Goal: Task Accomplishment & Management: Complete application form

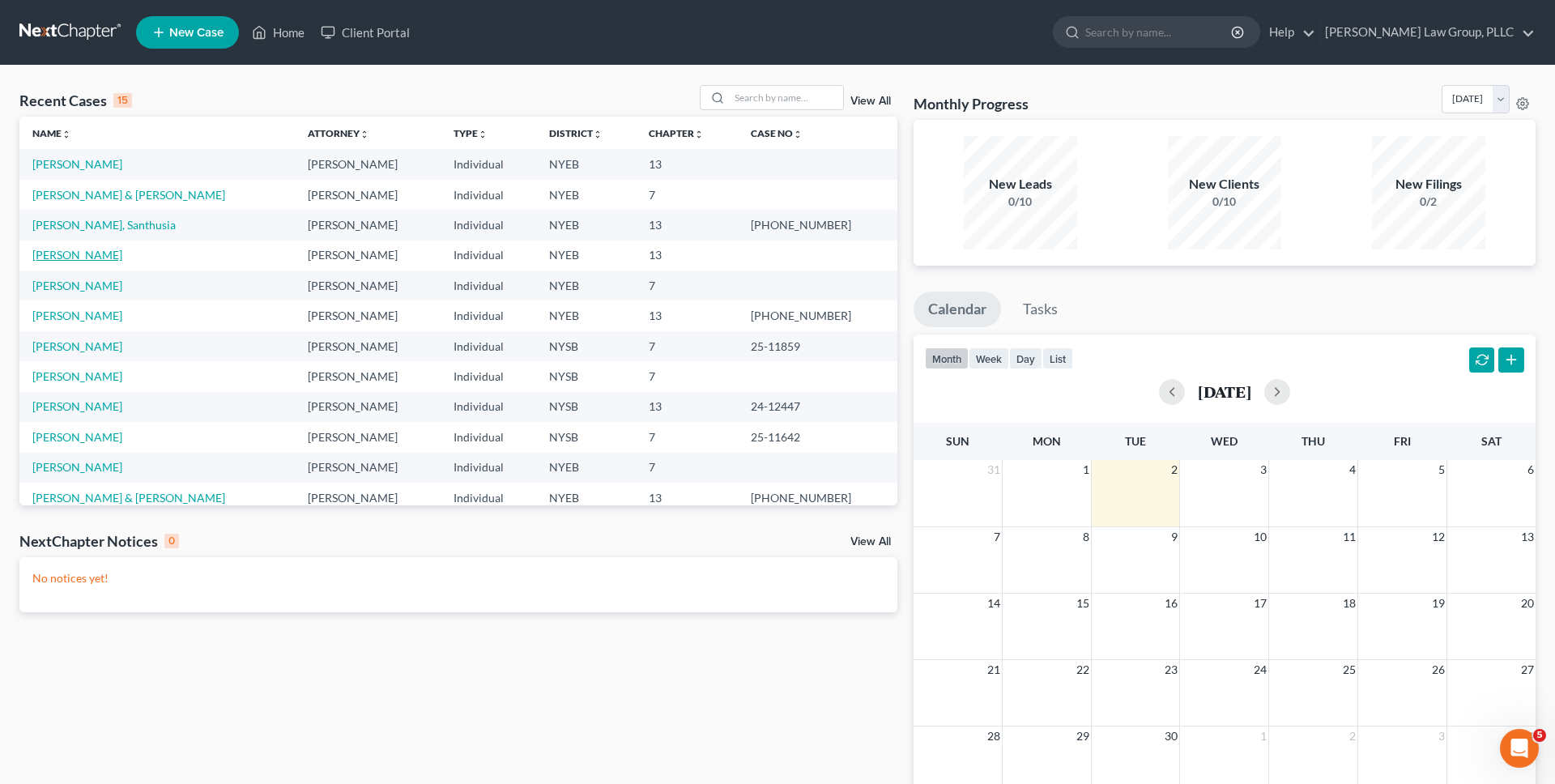
click at [89, 253] on link "[PERSON_NAME]" at bounding box center [77, 255] width 90 height 14
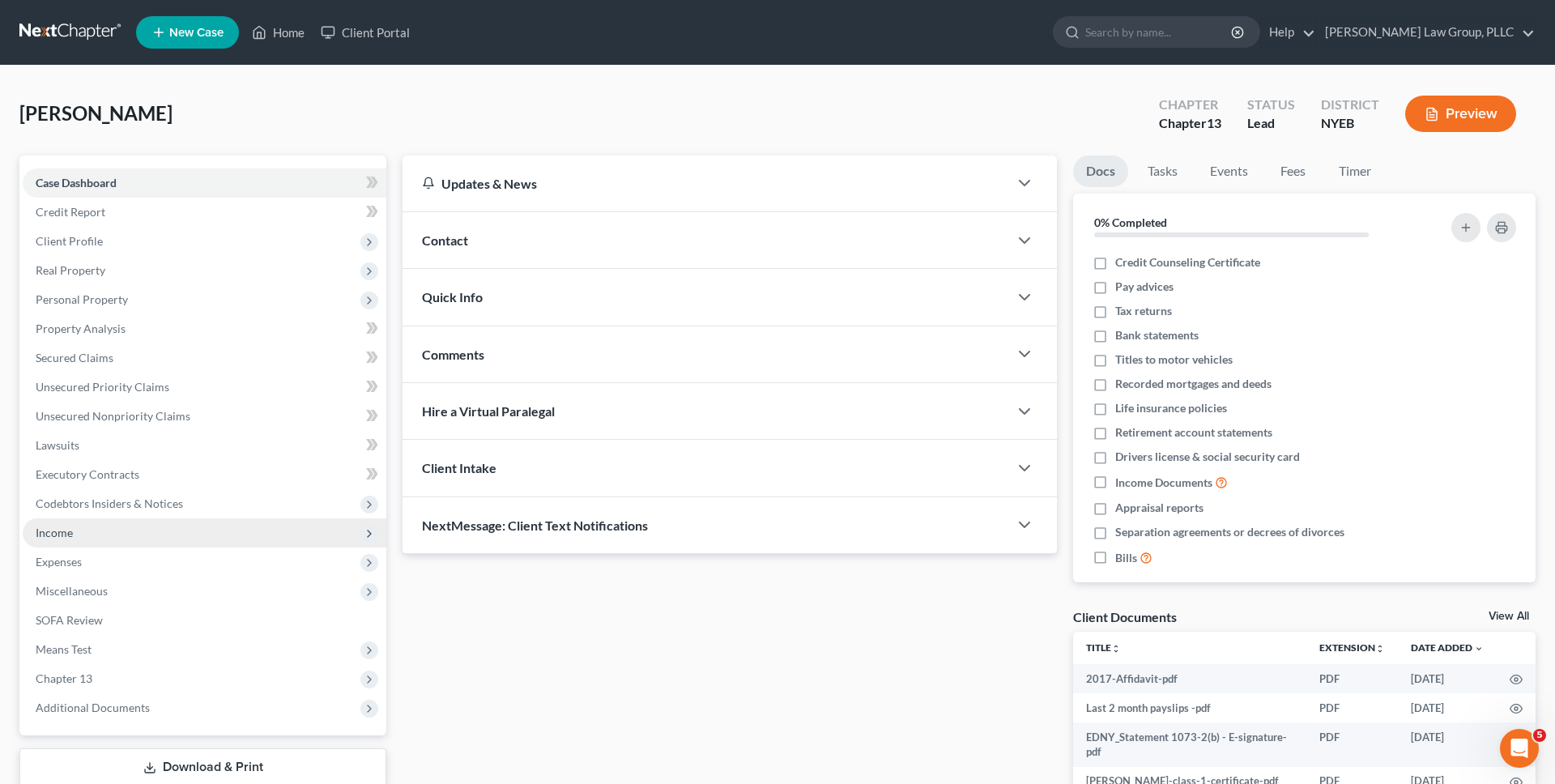
scroll to position [113, 0]
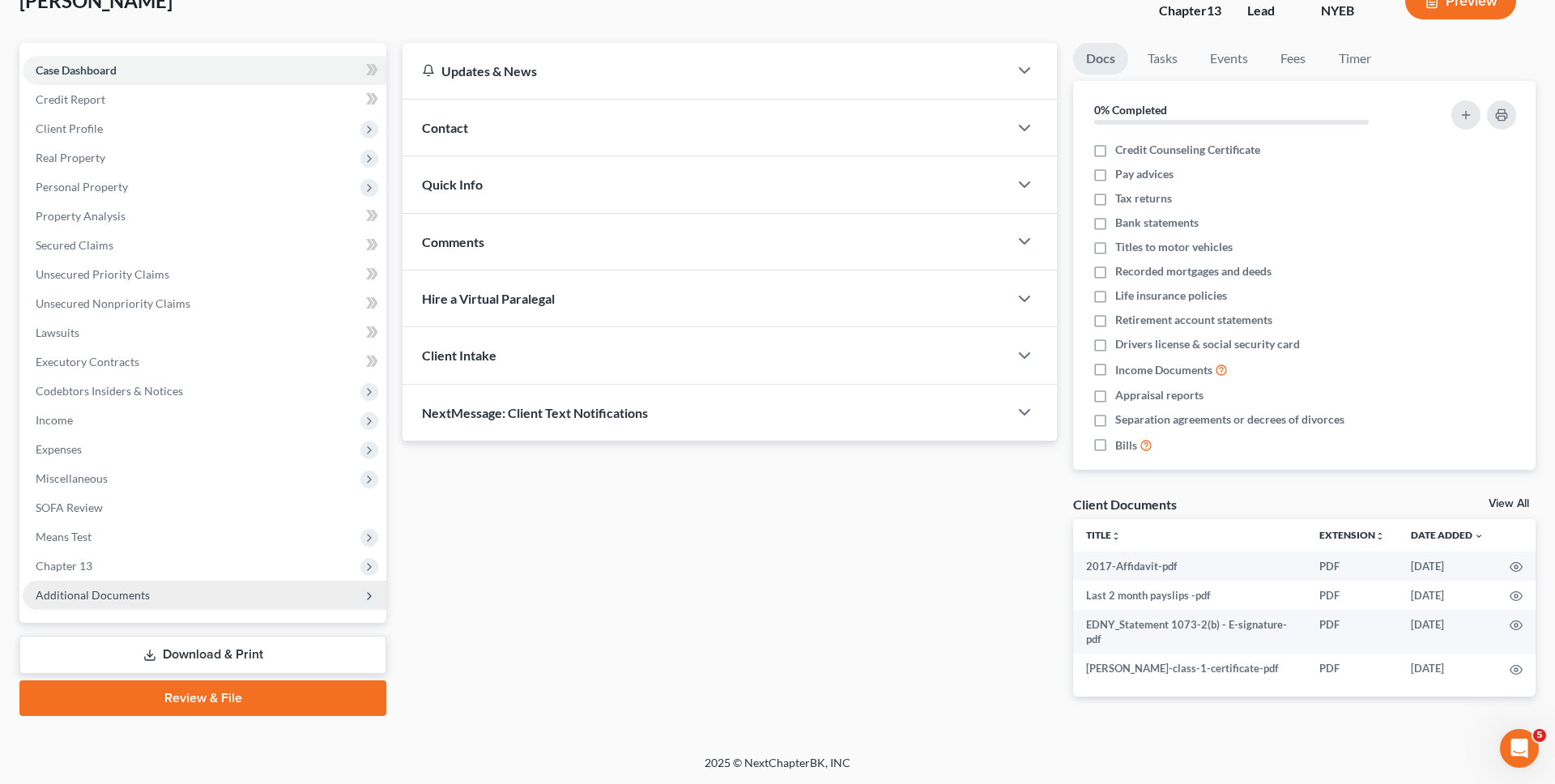
click at [112, 602] on span "Additional Documents" at bounding box center [205, 594] width 364 height 29
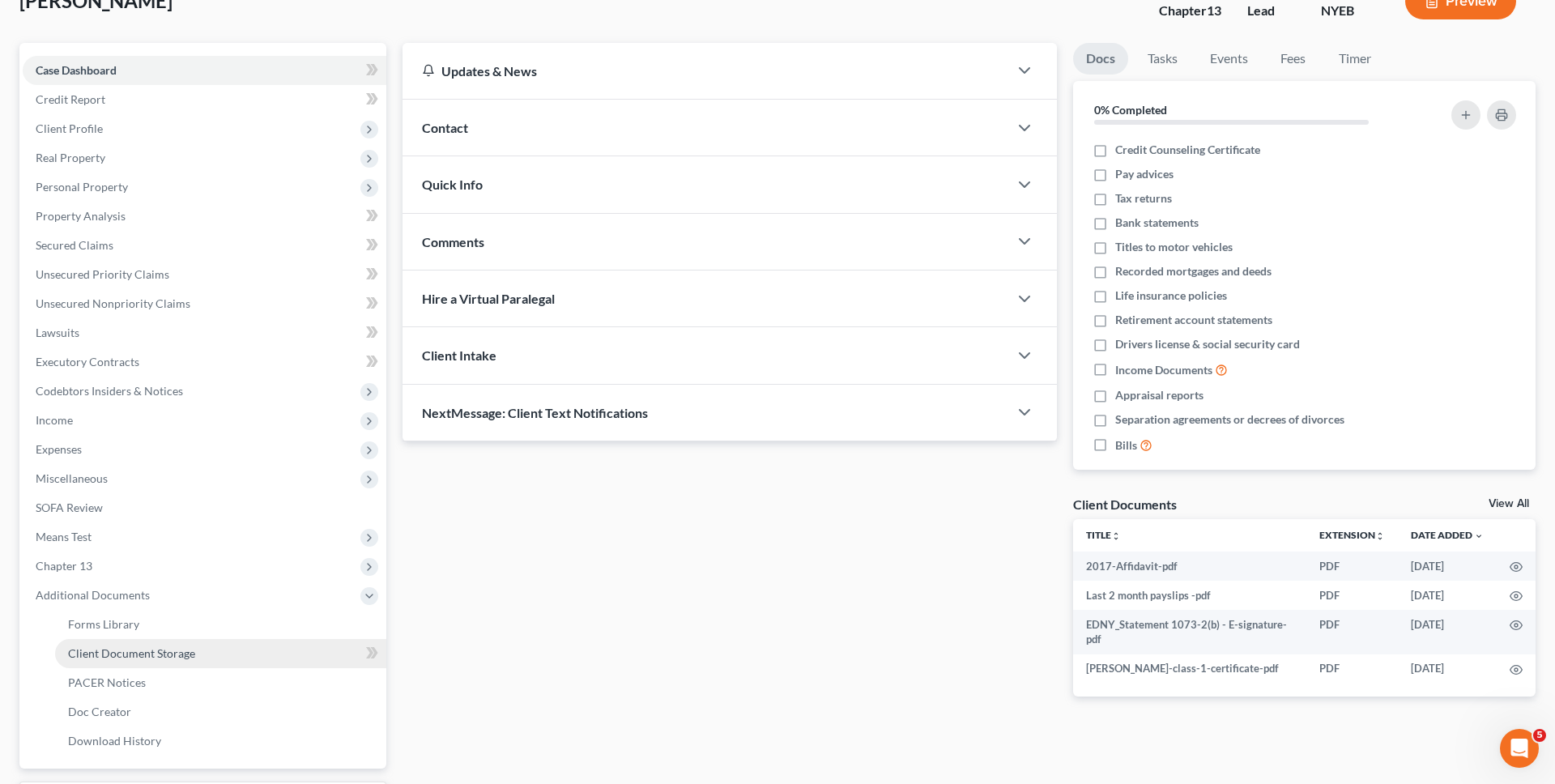
click at [170, 654] on span "Client Document Storage" at bounding box center [131, 653] width 127 height 14
select select "0"
select select "3"
select select "1"
select select "2"
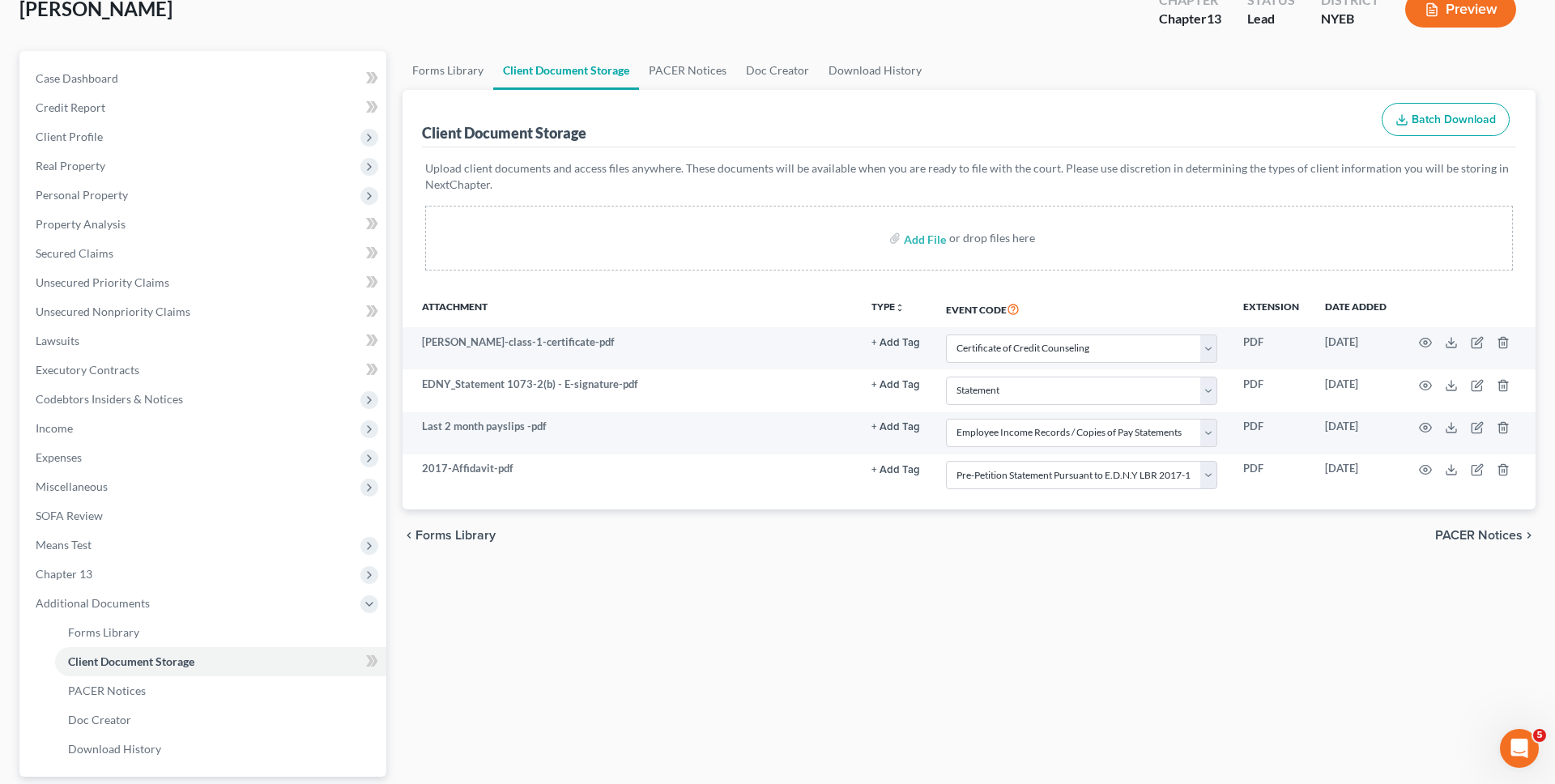
scroll to position [252, 0]
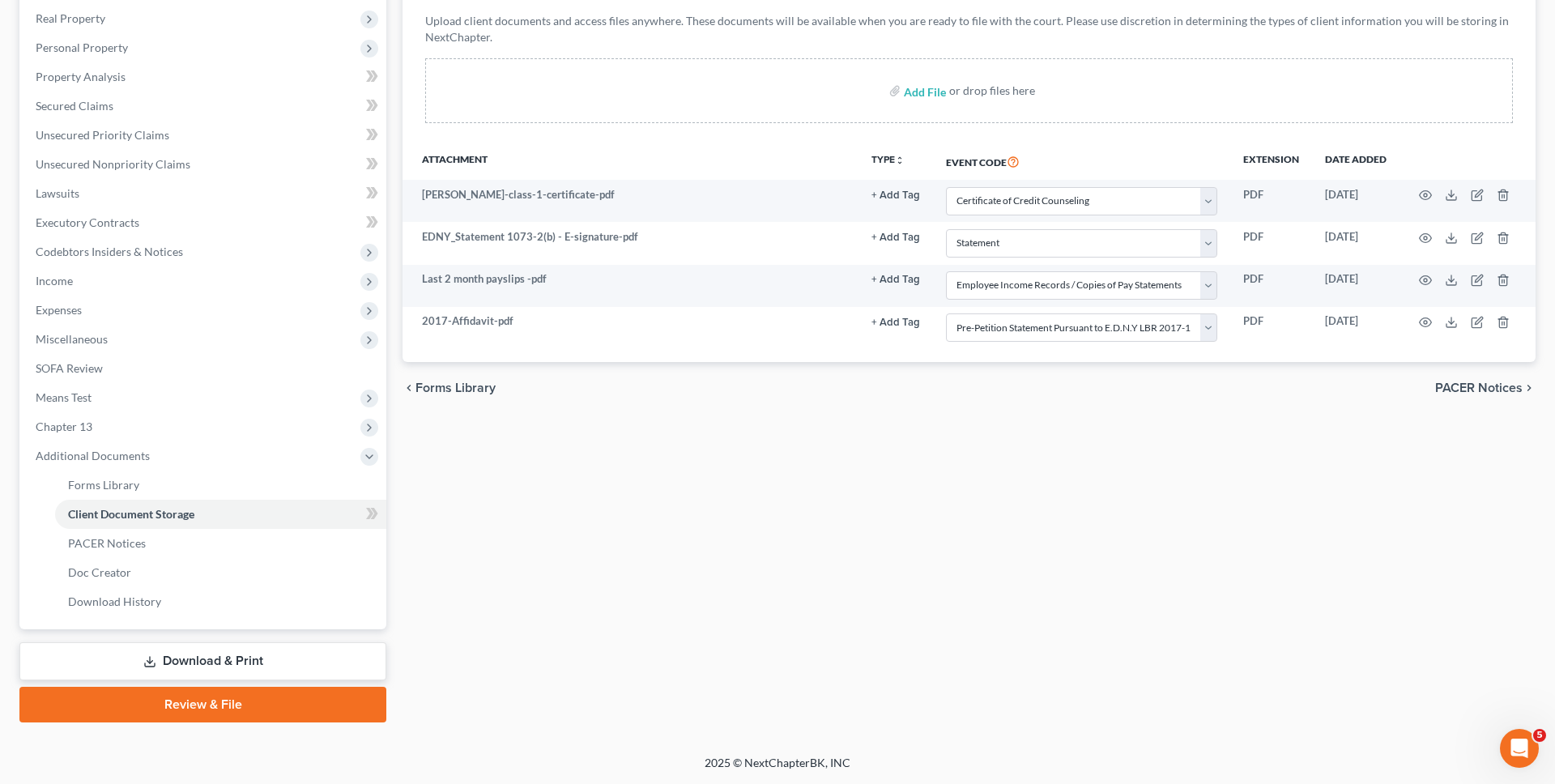
click at [332, 711] on link "Review & File" at bounding box center [203, 704] width 367 height 36
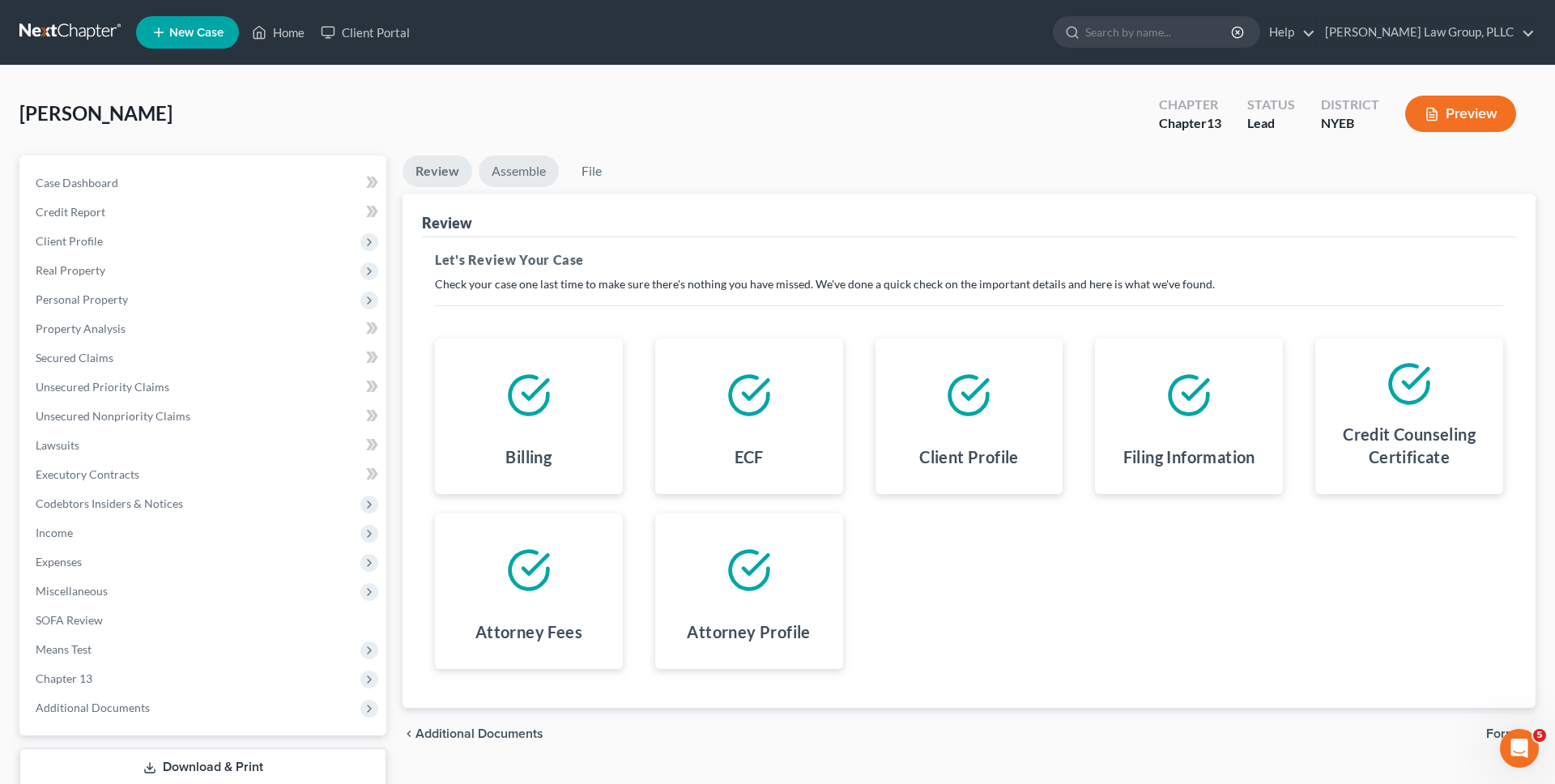
click at [529, 177] on link "Assemble" at bounding box center [519, 171] width 80 height 31
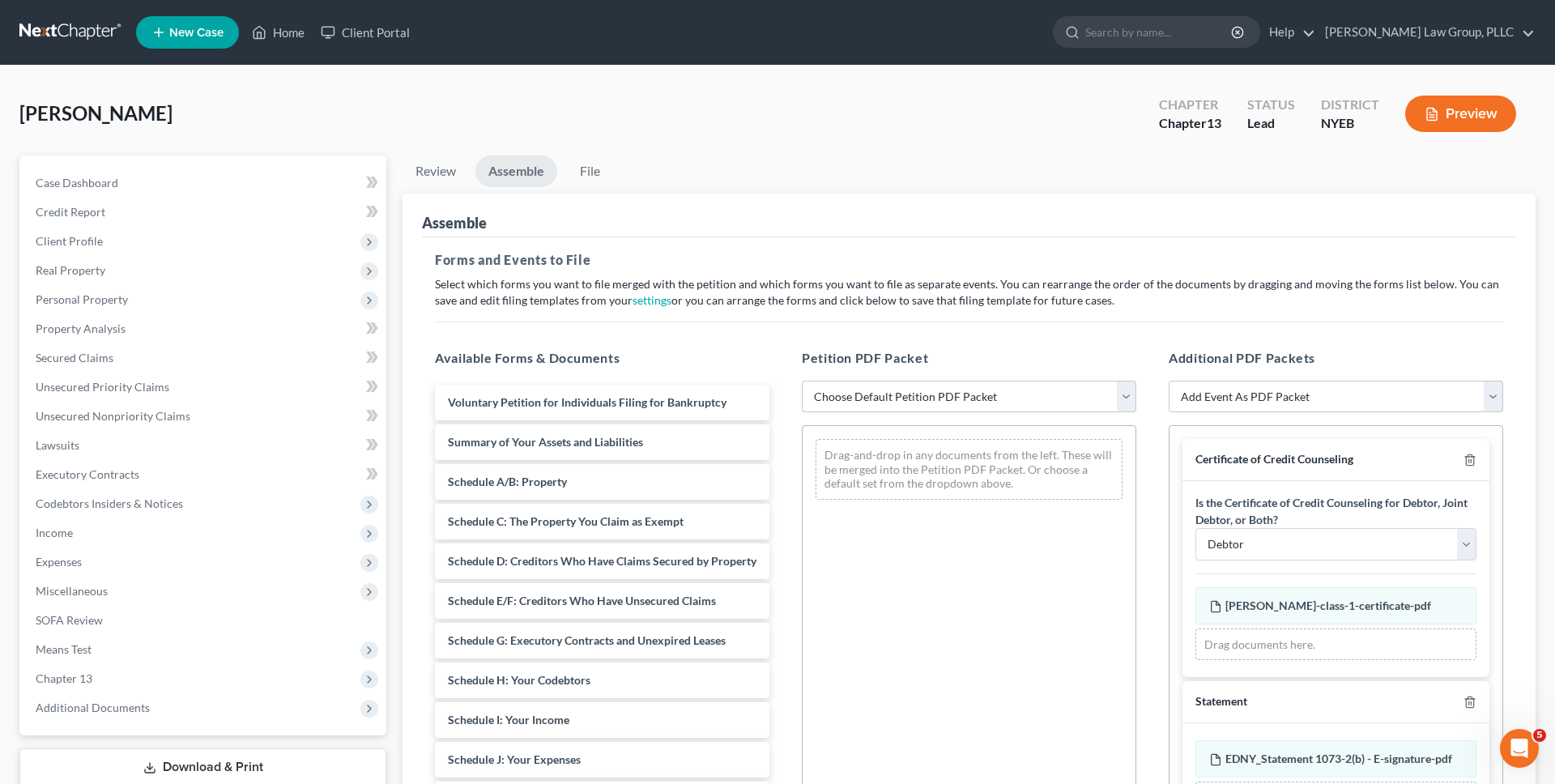
click at [862, 391] on select "Choose Default Petition PDF Packet Complete Bankruptcy Petition (all forms and …" at bounding box center [968, 396] width 335 height 32
select select "0"
click at [802, 380] on select "Choose Default Petition PDF Packet Complete Bankruptcy Petition (all forms and …" at bounding box center [968, 396] width 335 height 32
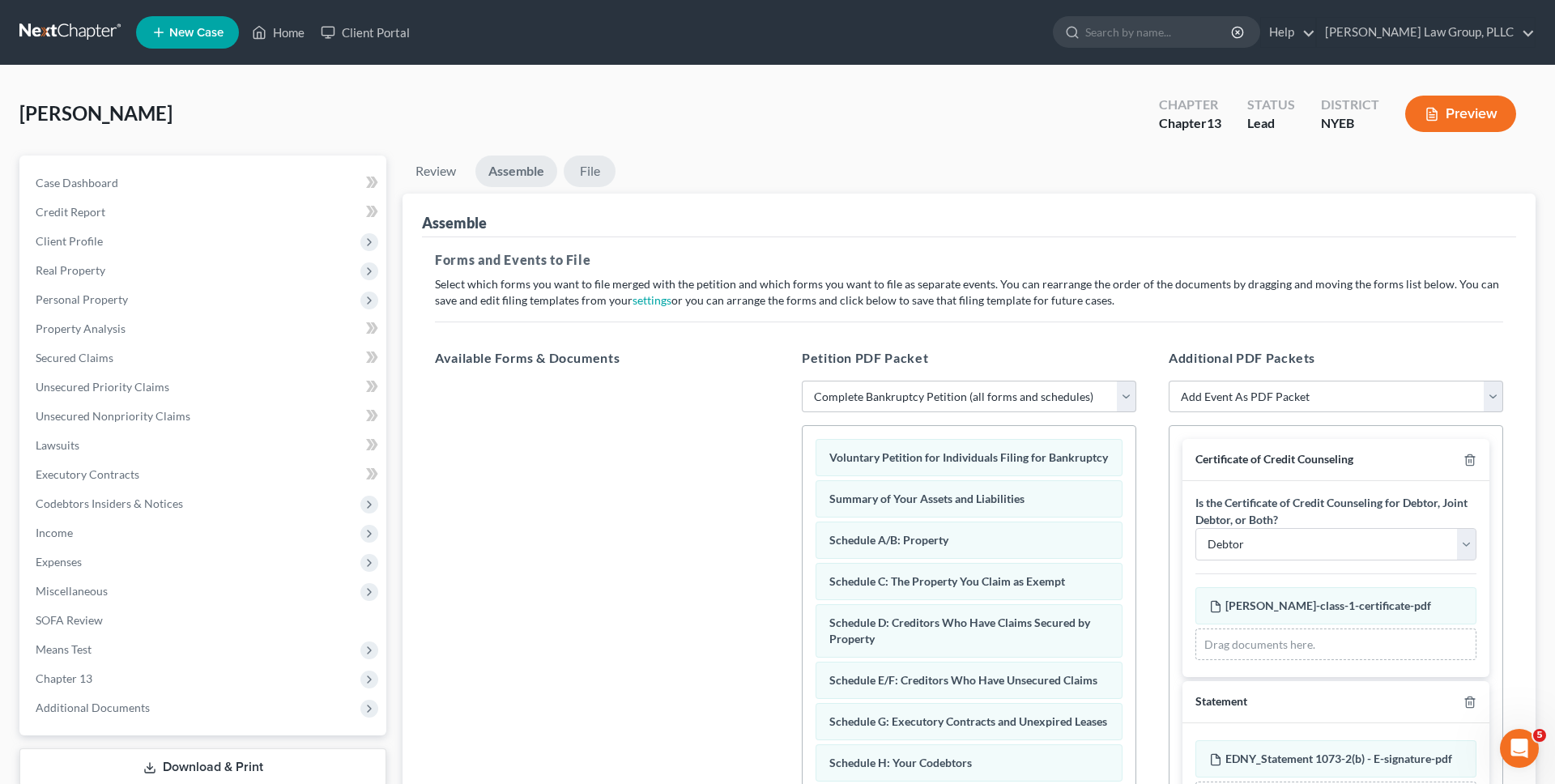
click at [606, 171] on link "File" at bounding box center [589, 171] width 52 height 31
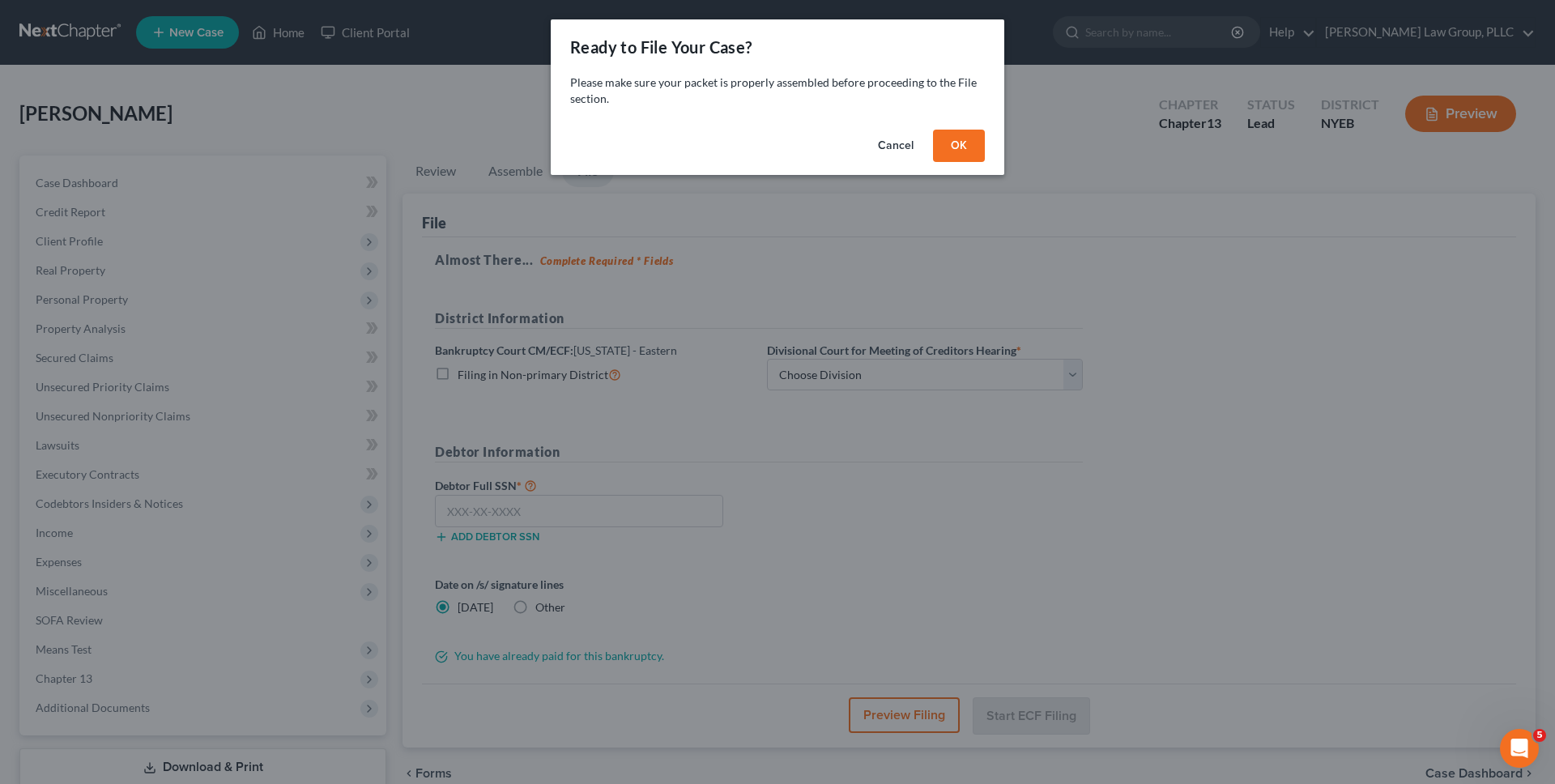
click at [944, 144] on button "OK" at bounding box center [958, 145] width 52 height 32
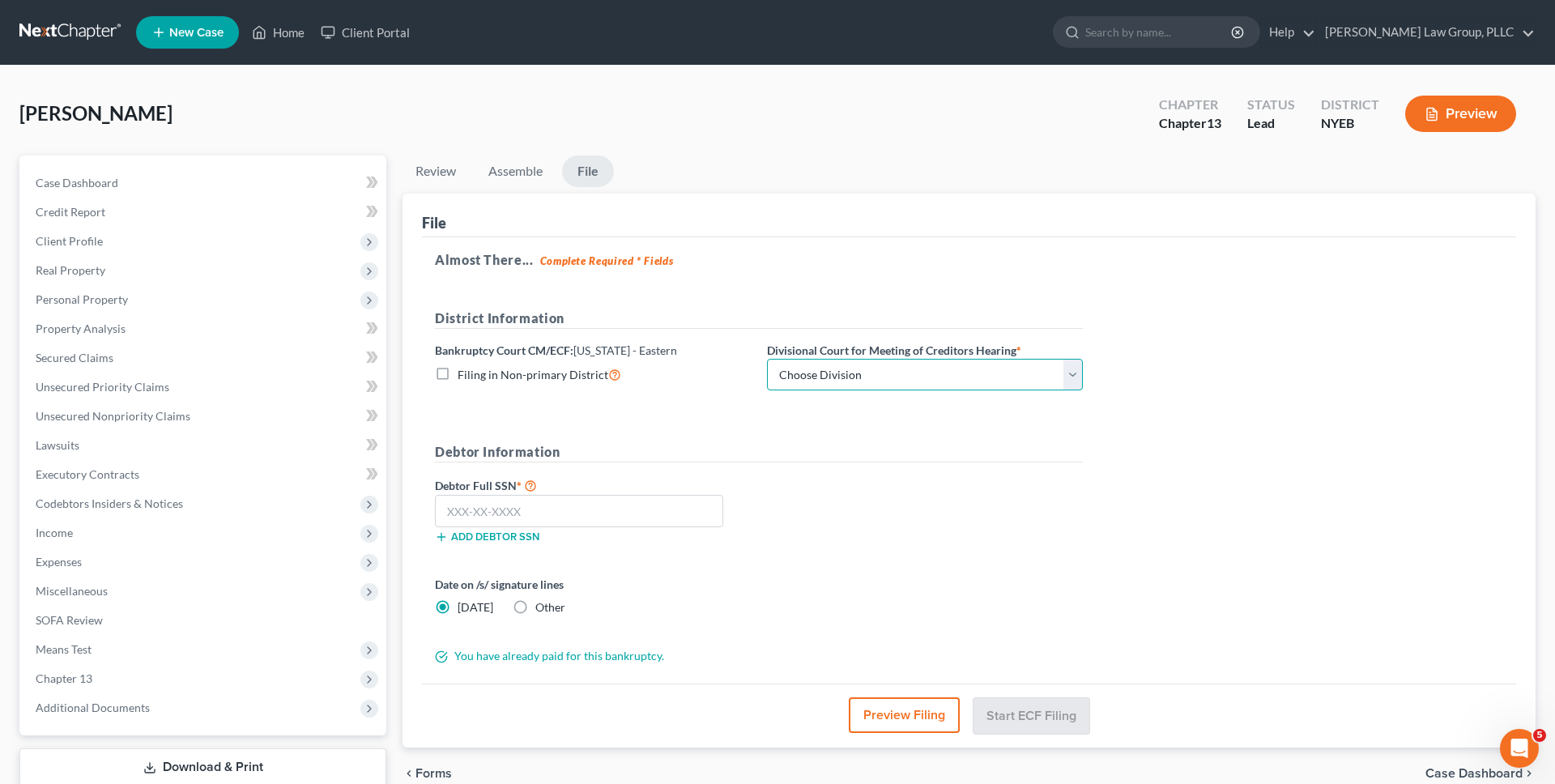
click at [974, 376] on select "Choose Division [GEOGRAPHIC_DATA]" at bounding box center [924, 374] width 316 height 32
select select "0"
click at [767, 358] on select "Choose Division [GEOGRAPHIC_DATA]" at bounding box center [924, 374] width 316 height 32
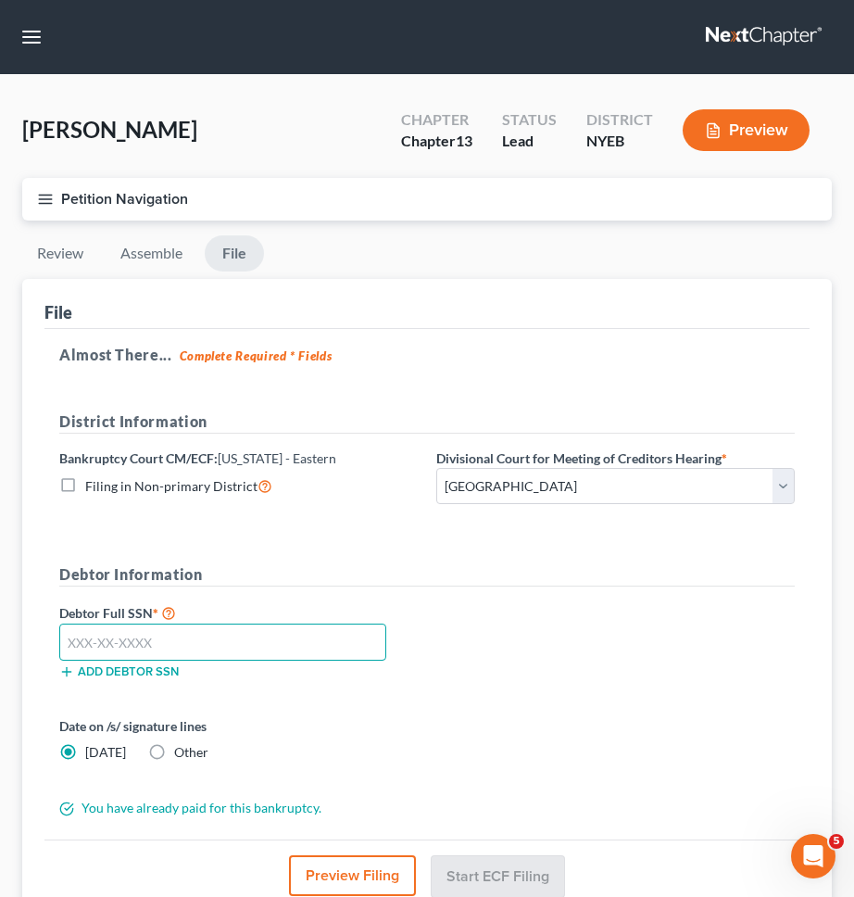
click at [176, 648] on input "text" at bounding box center [222, 642] width 327 height 37
type input "076-86-0238"
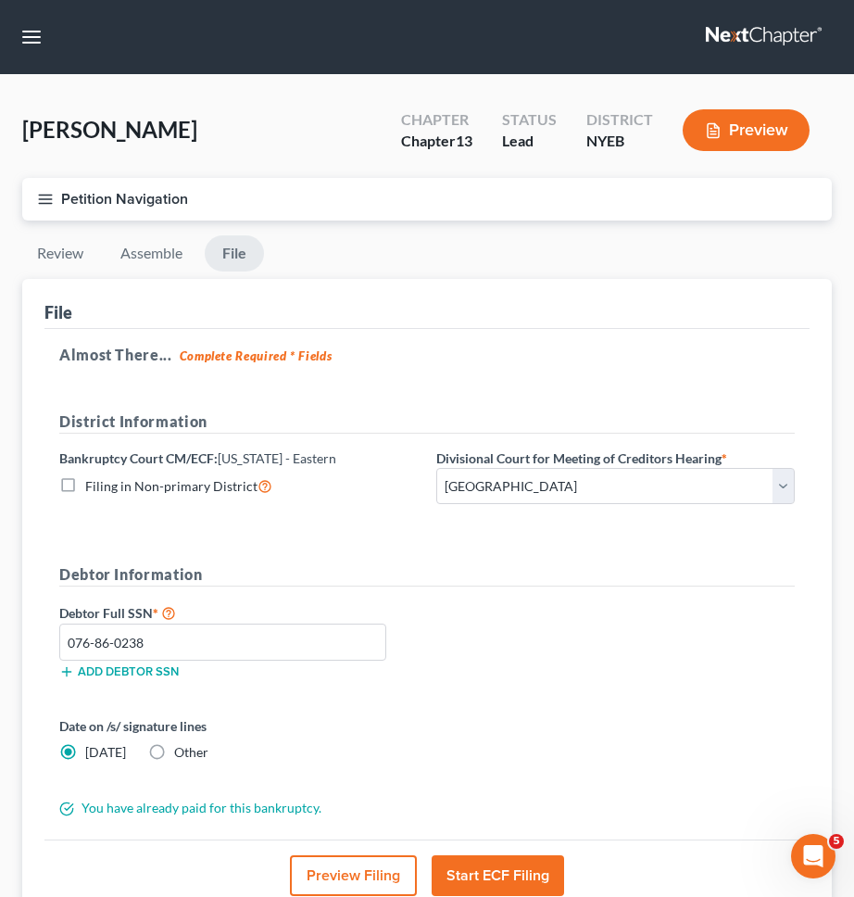
click at [381, 567] on h5 "Debtor Information" at bounding box center [427, 574] width 736 height 23
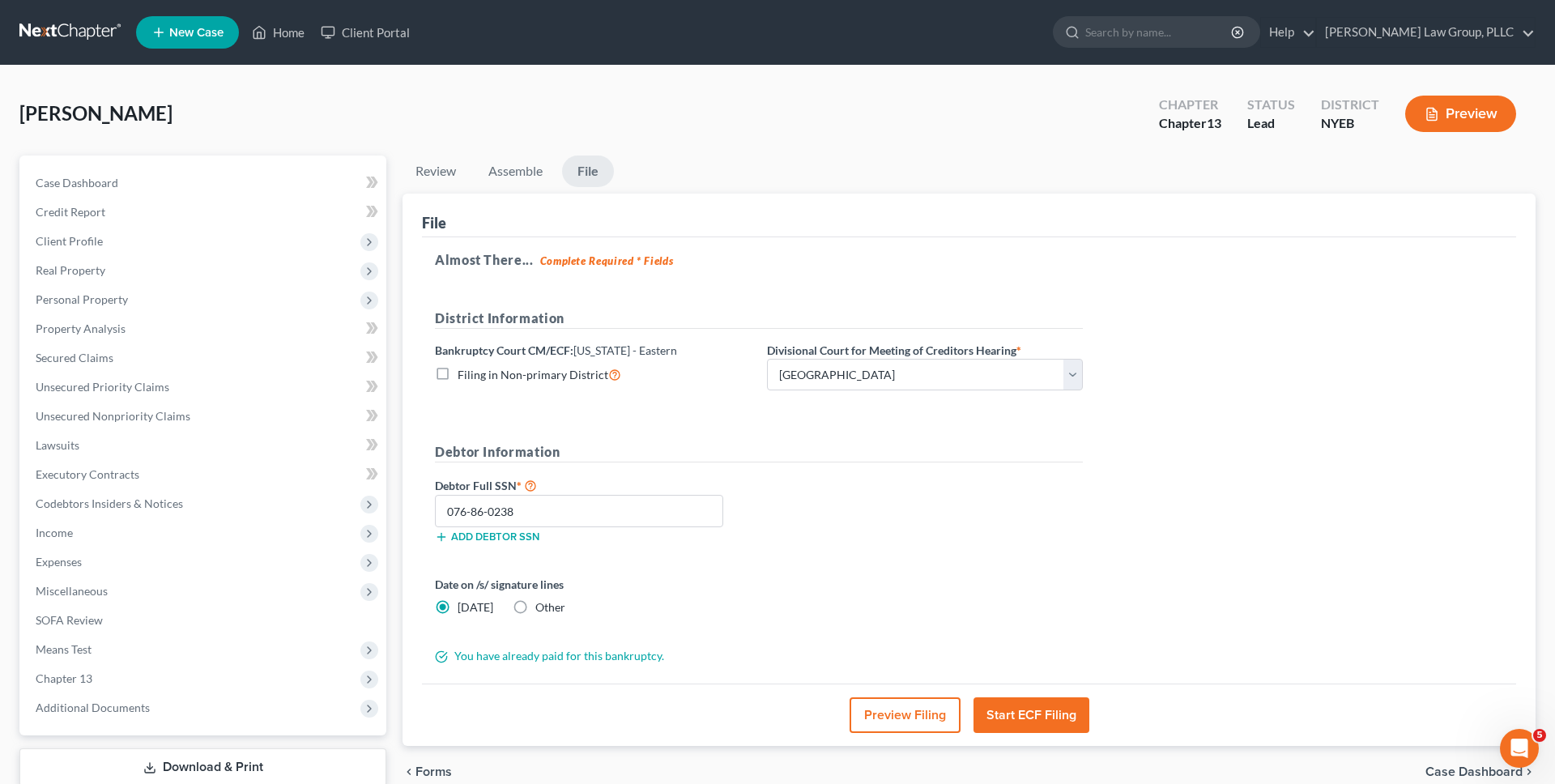
click at [1008, 718] on button "Start ECF Filing" at bounding box center [1031, 715] width 115 height 36
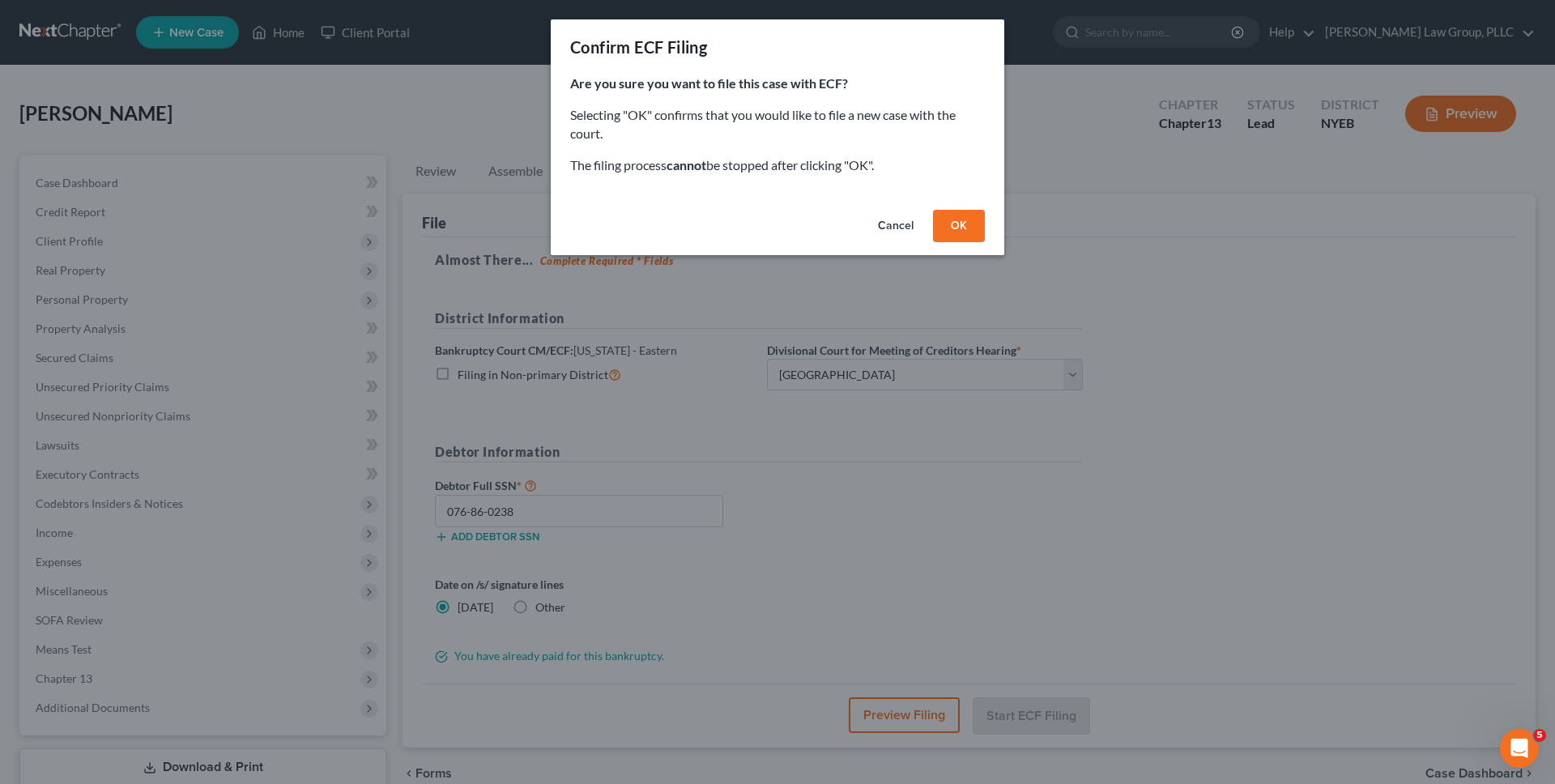
click at [960, 225] on button "OK" at bounding box center [958, 225] width 52 height 32
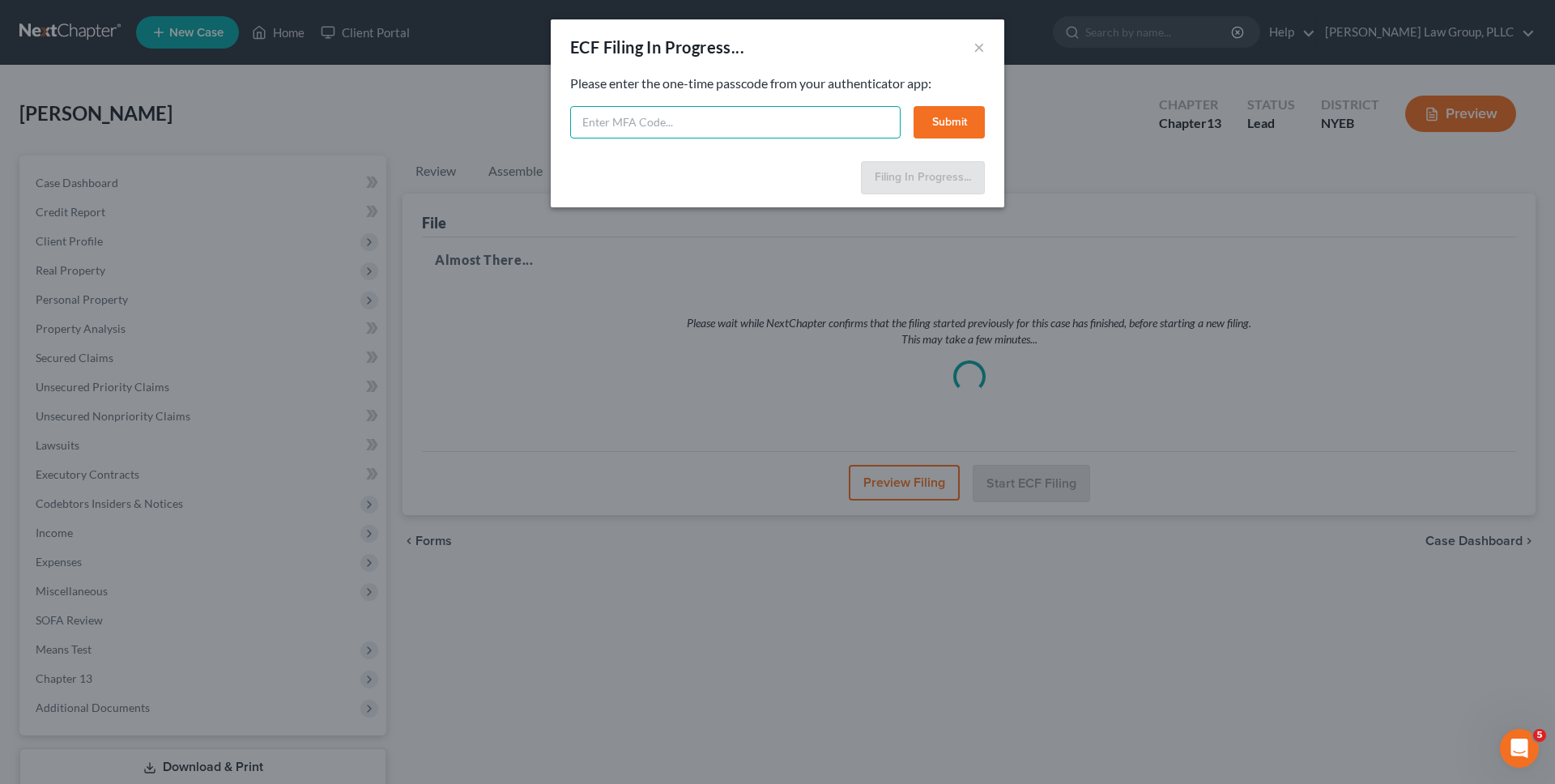
click at [771, 123] on input "text" at bounding box center [735, 121] width 330 height 32
type input "586254"
click at [964, 130] on button "Submit" at bounding box center [949, 121] width 72 height 32
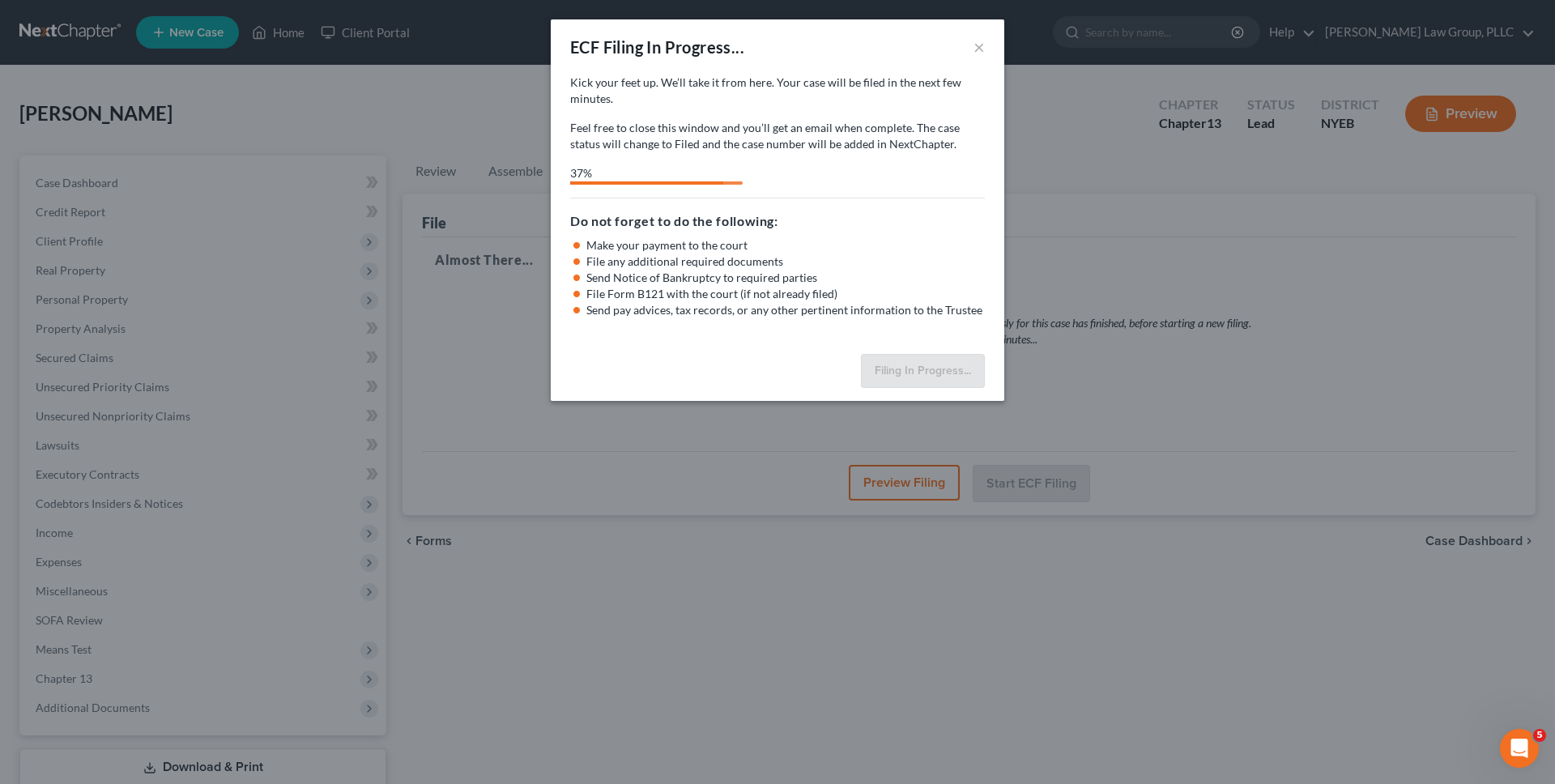
click at [774, 149] on p "Feel free to close this window and you’ll get an email when complete. The case …" at bounding box center [777, 135] width 414 height 32
click at [589, 94] on p "Kick your feet up. We’ll take it from here. Your case will be filed in the next…" at bounding box center [777, 90] width 414 height 32
click at [697, 149] on p "Feel free to close this window and you’ll get an email when complete. The case …" at bounding box center [777, 135] width 414 height 32
click at [670, 212] on h5 "Do not forget to do the following:" at bounding box center [777, 221] width 414 height 19
click at [673, 182] on div "78%" at bounding box center [732, 175] width 323 height 19
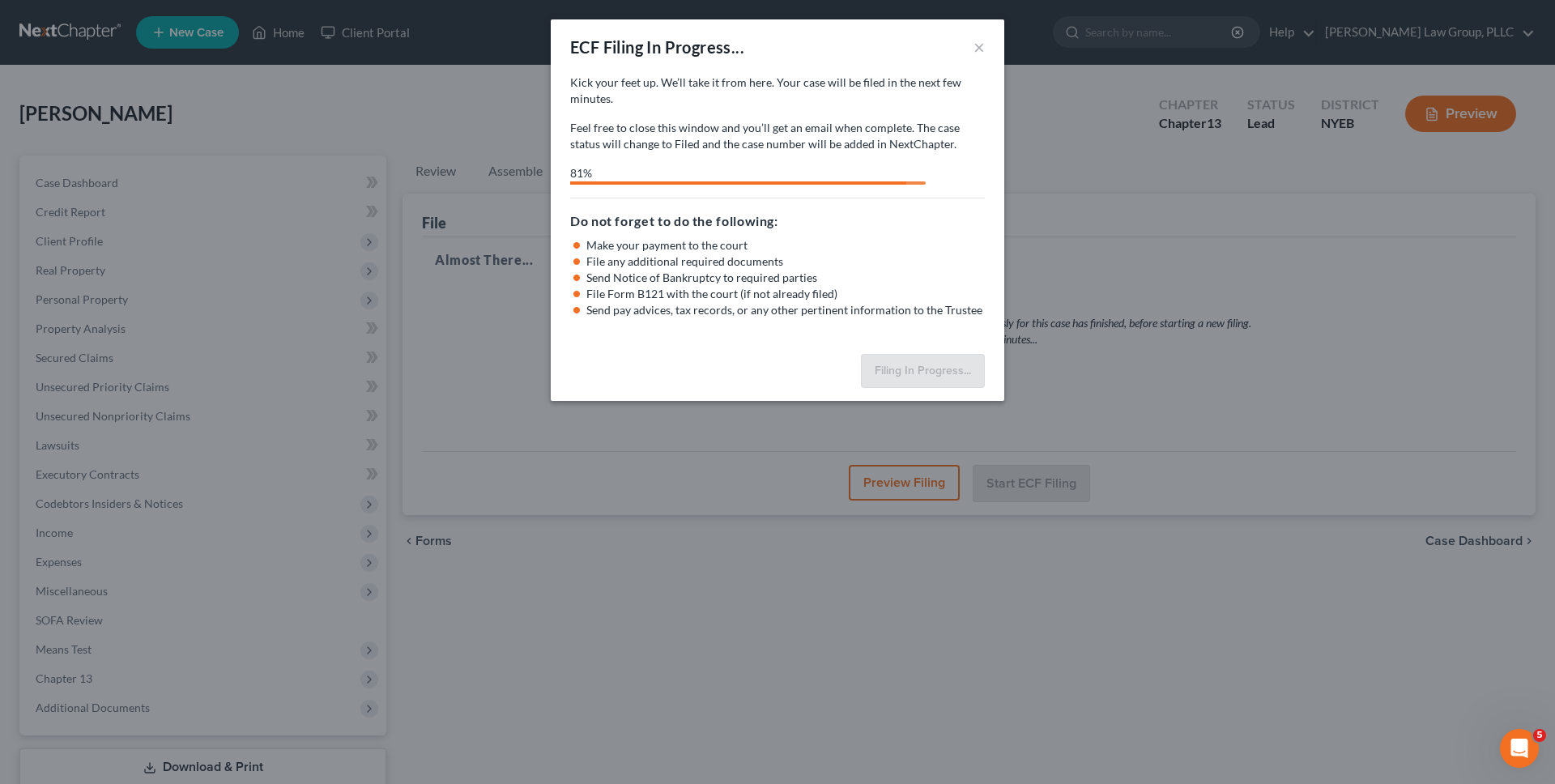
click at [799, 127] on p "Feel free to close this window and you’ll get an email when complete. The case …" at bounding box center [777, 135] width 414 height 32
click at [827, 128] on p "Feel free to close this window and you’ll get an email when complete. The case …" at bounding box center [777, 135] width 414 height 32
click at [698, 176] on div "99%" at bounding box center [775, 173] width 411 height 17
click at [837, 117] on div "Kick your feet up. We’ll take it from here. Your case will be filed in the next…" at bounding box center [777, 113] width 414 height 78
select select "0"
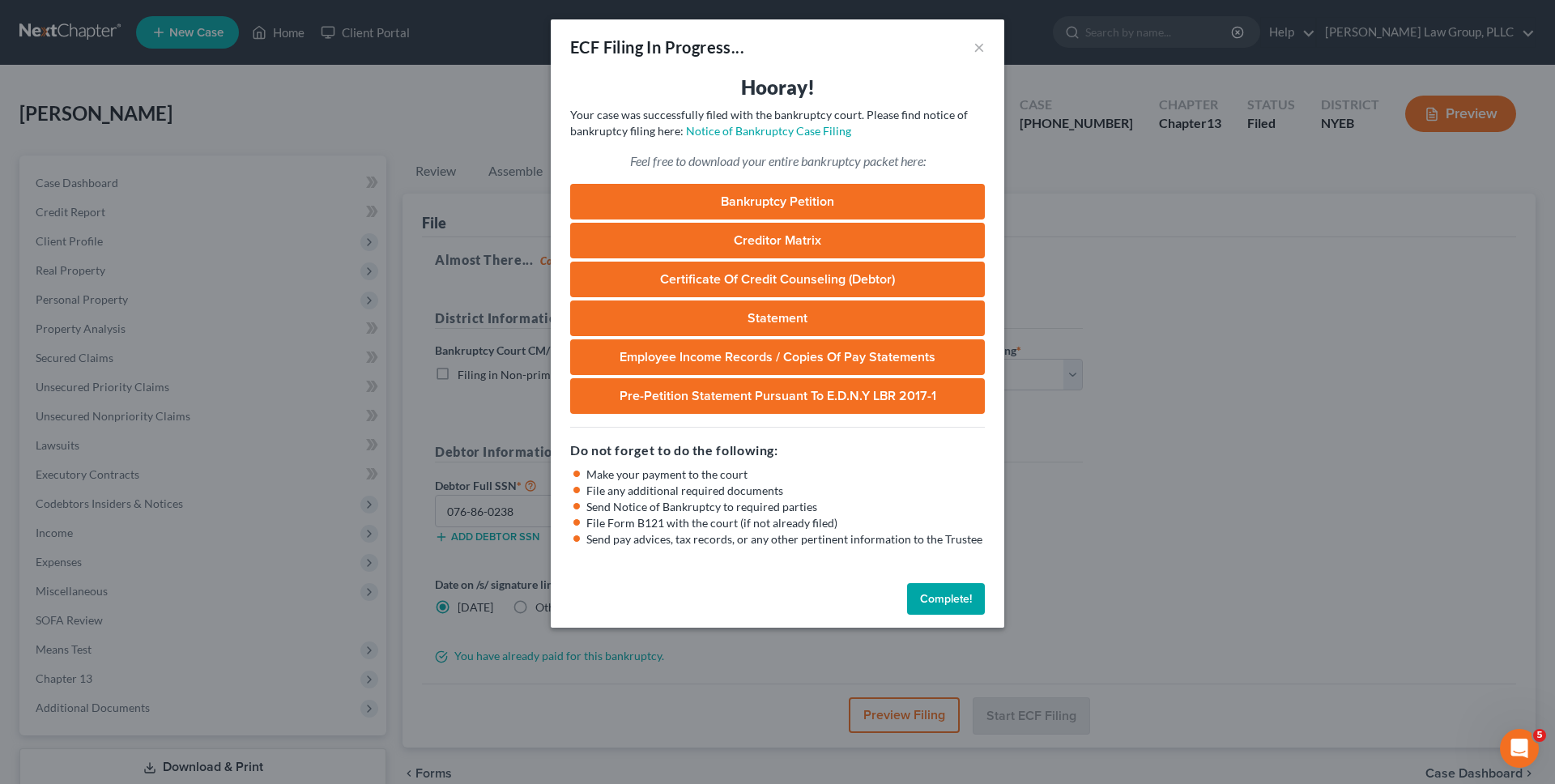
click at [955, 603] on button "Complete!" at bounding box center [946, 599] width 78 height 32
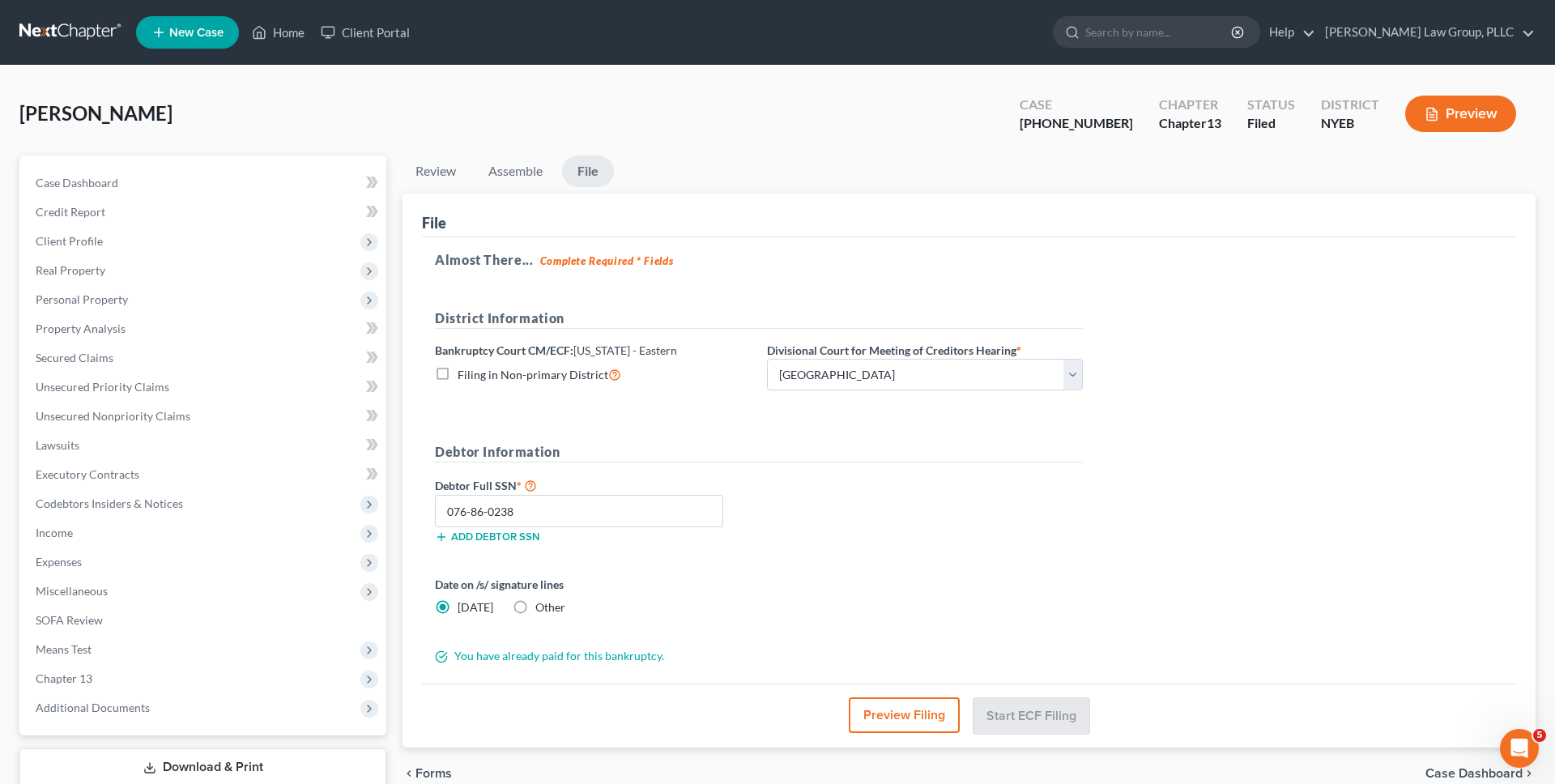
click at [383, 117] on div "[PERSON_NAME] Upgraded Case [PHONE_NUMBER] Chapter Chapter 13 Status Filed Dist…" at bounding box center [777, 120] width 1516 height 71
click at [97, 41] on link at bounding box center [71, 31] width 104 height 29
